Goal: Information Seeking & Learning: Find specific fact

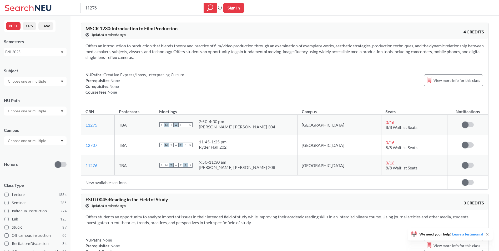
click at [0, 0] on html "11276 Phrase search guarantees the exact search appears in the results. Ex. If …" at bounding box center [249, 125] width 499 height 251
type input "spiro"
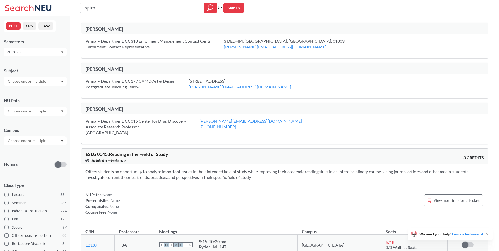
click at [129, 14] on div "spiro Phrase search guarantees the exact search appears in the results. Ex. If …" at bounding box center [249, 8] width 499 height 16
click at [140, 13] on div "spiro" at bounding box center [148, 8] width 137 height 11
drag, startPoint x: 106, startPoint y: 7, endPoint x: 62, endPoint y: 5, distance: 43.5
click at [62, 5] on div "spiro Phrase search guarantees the exact search appears in the results. Ex. If …" at bounding box center [249, 8] width 499 height 16
type input "kledia"
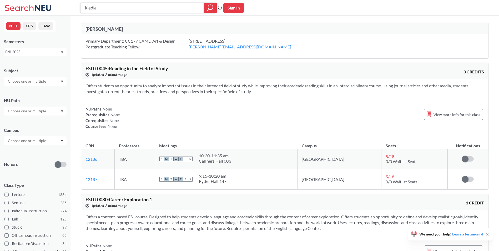
click at [114, 10] on input "kledia" at bounding box center [142, 7] width 116 height 9
drag, startPoint x: 111, startPoint y: 8, endPoint x: 31, endPoint y: 6, distance: 79.5
click at [31, 6] on div "kledia Phrase search guarantees the exact search appears in the results. Ex. If…" at bounding box center [249, 8] width 499 height 16
type input "11276"
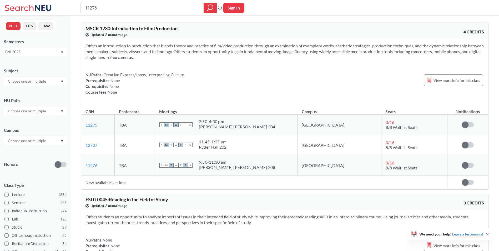
click at [101, 181] on td "New available sections" at bounding box center [264, 183] width 366 height 14
